Goal: Navigation & Orientation: Find specific page/section

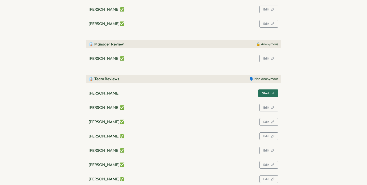
scroll to position [104, 0]
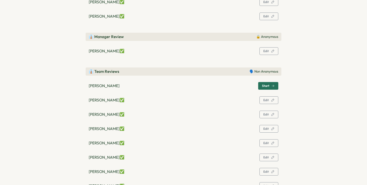
click at [268, 84] on span "Start" at bounding box center [268, 85] width 12 height 7
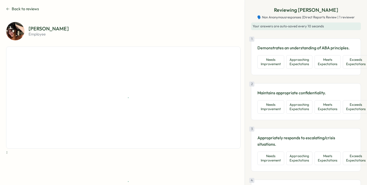
scroll to position [29, 0]
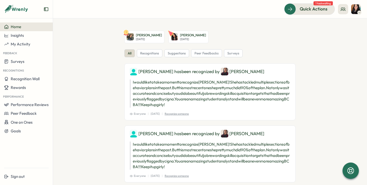
click at [356, 7] on img at bounding box center [356, 9] width 10 height 10
click at [29, 41] on button "My Activity" at bounding box center [26, 44] width 53 height 9
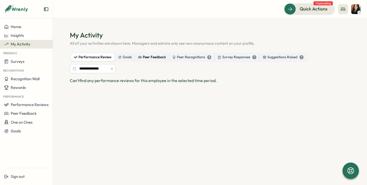
click at [159, 56] on div "Peer Feedback" at bounding box center [152, 57] width 28 height 6
click at [176, 56] on div "Peer Recognitions 3" at bounding box center [191, 57] width 39 height 6
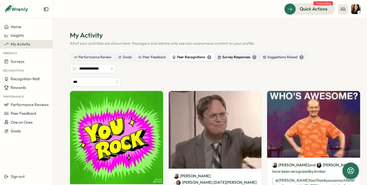
click at [224, 60] on label "Survey Responses 1" at bounding box center [237, 57] width 45 height 8
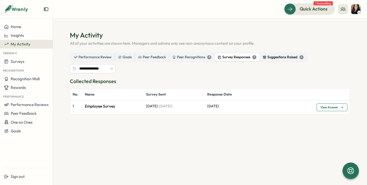
click at [276, 59] on div "Suggestions Raised 1" at bounding box center [283, 57] width 41 height 6
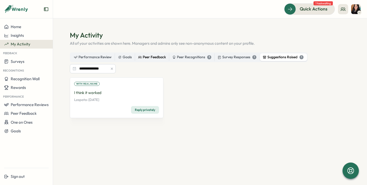
click at [142, 58] on div "Peer Feedback" at bounding box center [152, 57] width 28 height 6
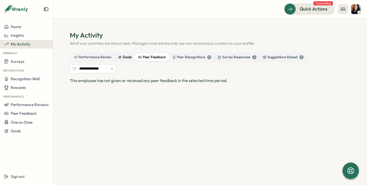
click at [122, 57] on div "Goals" at bounding box center [125, 57] width 14 height 6
